Goal: Use online tool/utility: Utilize a website feature to perform a specific function

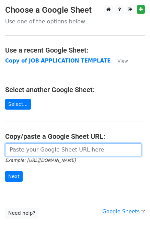
click at [45, 154] on input "url" at bounding box center [73, 150] width 137 height 13
paste input "https://docs.google.com/spreadsheets/d/10ChpzUYxKOE8jVvlyNJ3HrL70kzaoSW43Of00LY…"
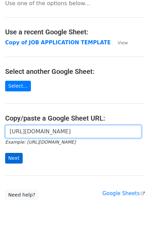
scroll to position [28, 0]
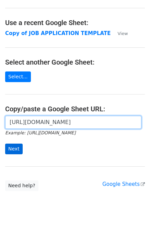
type input "https://docs.google.com/spreadsheets/d/10ChpzUYxKOE8jVvlyNJ3HrL70kzaoSW43Of00LY…"
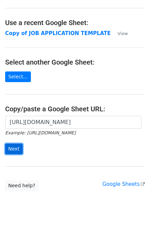
click at [10, 150] on input "Next" at bounding box center [14, 149] width 18 height 11
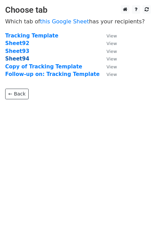
click at [21, 56] on strong "Sheet94" at bounding box center [17, 59] width 24 height 6
